Goal: Task Accomplishment & Management: Use online tool/utility

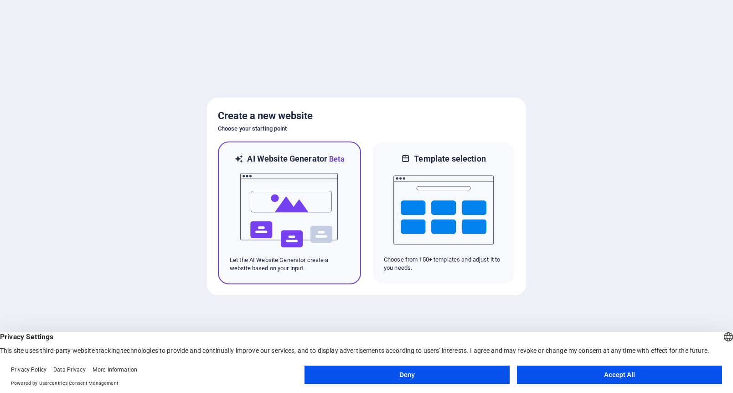
click at [345, 184] on div at bounding box center [290, 210] width 120 height 91
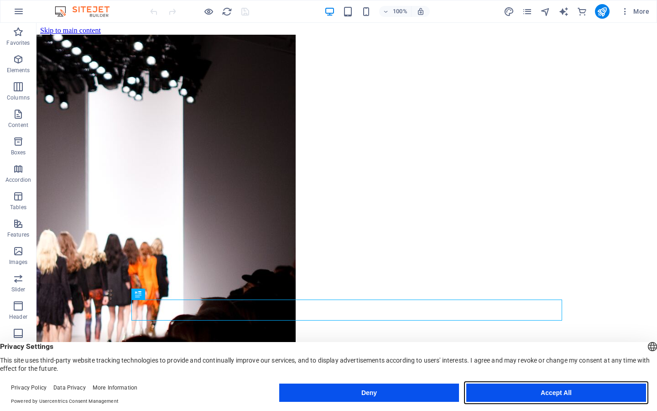
click at [522, 387] on button "Accept All" at bounding box center [556, 392] width 180 height 18
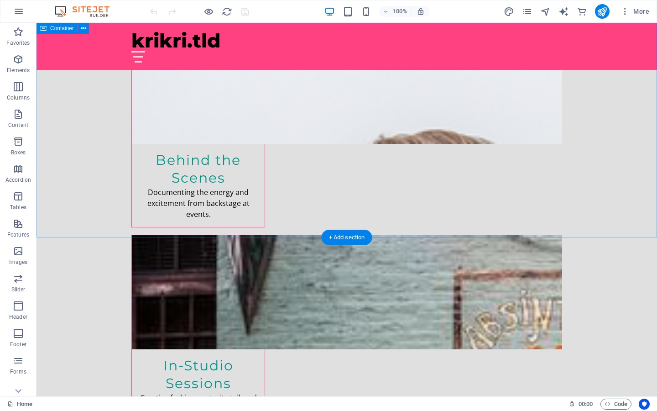
scroll to position [1461, 0]
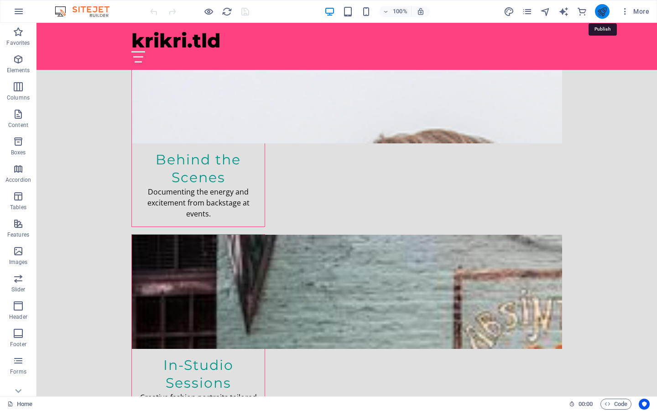
click at [603, 13] on icon "publish" at bounding box center [602, 11] width 10 height 10
